Goal: Transaction & Acquisition: Subscribe to service/newsletter

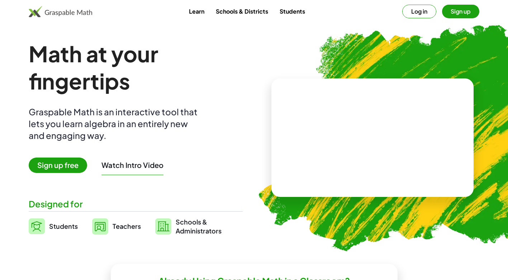
drag, startPoint x: 65, startPoint y: 160, endPoint x: 81, endPoint y: 203, distance: 46.2
click at [82, 204] on div "Math at your fingertips Graspable Math is an interactive tool that lets you lea…" at bounding box center [136, 137] width 214 height 195
drag, startPoint x: 81, startPoint y: 203, endPoint x: 56, endPoint y: 164, distance: 46.9
click at [56, 164] on span "Sign up free" at bounding box center [58, 165] width 58 height 15
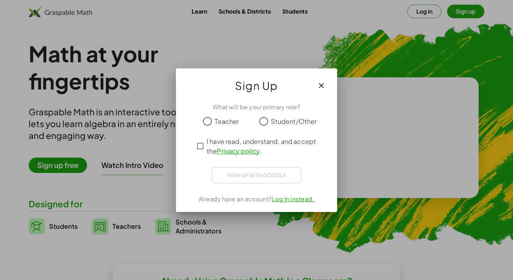
click at [56, 164] on div at bounding box center [256, 140] width 513 height 280
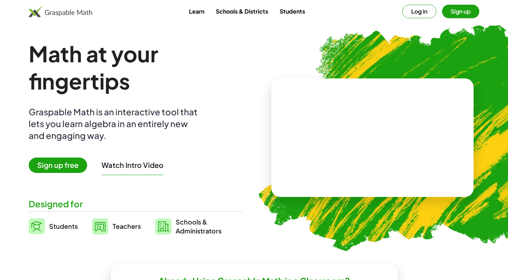
click at [65, 169] on span "Sign up free" at bounding box center [58, 165] width 58 height 15
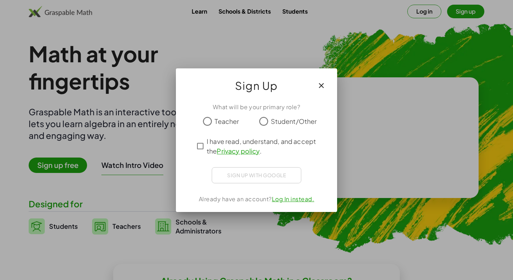
click at [280, 119] on span "Student/Other" at bounding box center [294, 122] width 46 height 10
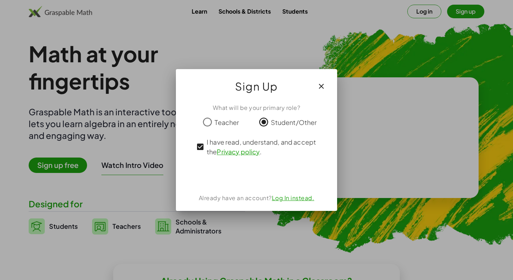
click at [266, 165] on div "What will be your primary role? Teacher Student/Other I have read, understand, …" at bounding box center [256, 154] width 161 height 113
click at [318, 91] on button "button" at bounding box center [321, 86] width 17 height 17
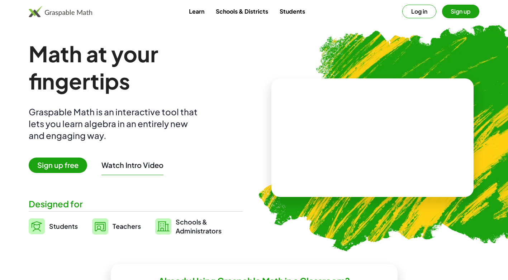
click at [127, 161] on button "Watch Intro Video" at bounding box center [132, 165] width 62 height 9
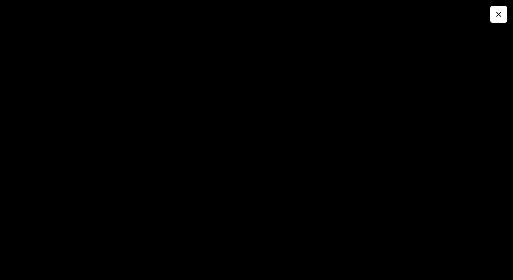
click at [504, 16] on button "button" at bounding box center [499, 14] width 17 height 17
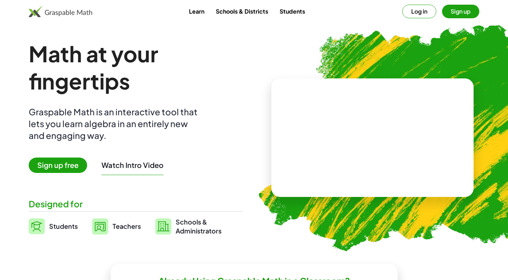
click at [77, 171] on span "Sign up free" at bounding box center [58, 165] width 58 height 15
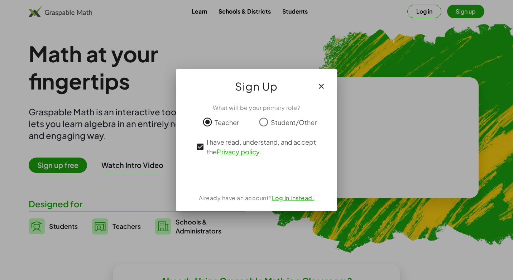
click at [232, 151] on link "Privacy policy" at bounding box center [238, 152] width 43 height 8
click at [291, 200] on link "Log In instead." at bounding box center [293, 198] width 43 height 8
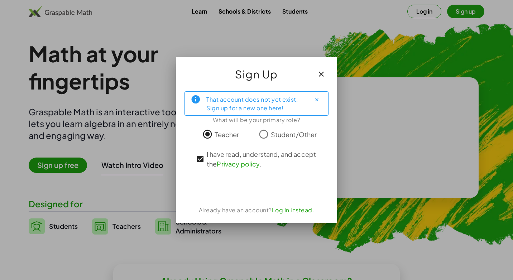
drag, startPoint x: 337, startPoint y: 44, endPoint x: 328, endPoint y: 55, distance: 14.5
click at [337, 44] on div at bounding box center [256, 140] width 513 height 280
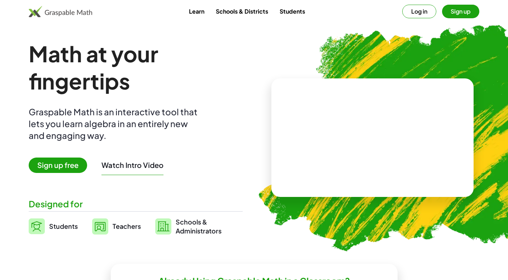
click at [151, 164] on button "Watch Intro Video" at bounding box center [132, 165] width 62 height 9
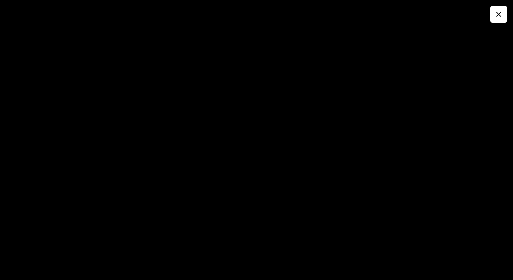
click at [502, 6] on button "button" at bounding box center [499, 14] width 17 height 17
